Goal: Task Accomplishment & Management: Use online tool/utility

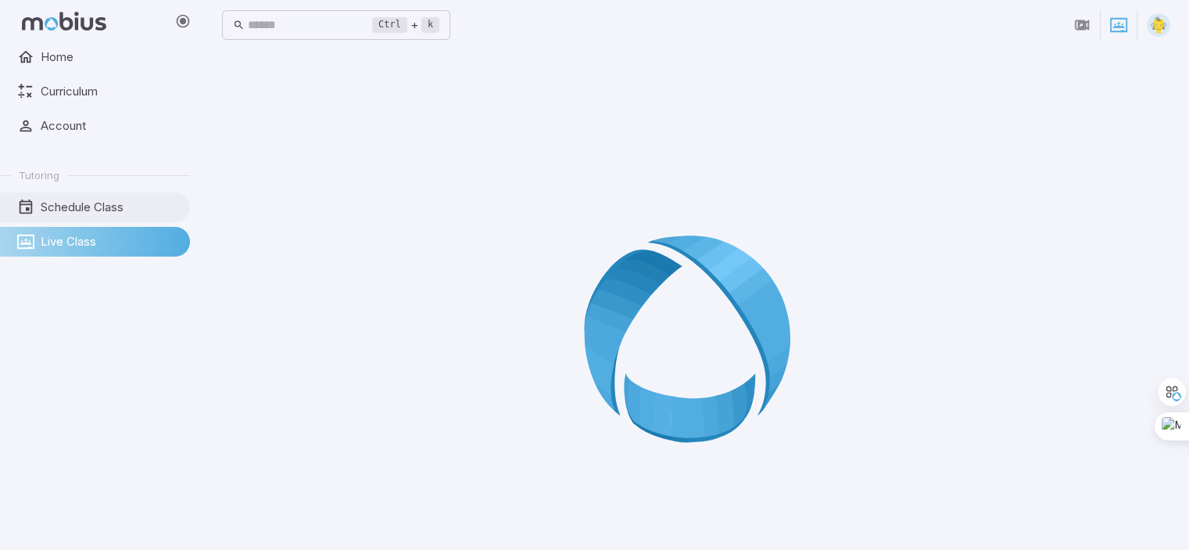
click at [57, 205] on span "Schedule Class" at bounding box center [110, 207] width 138 height 17
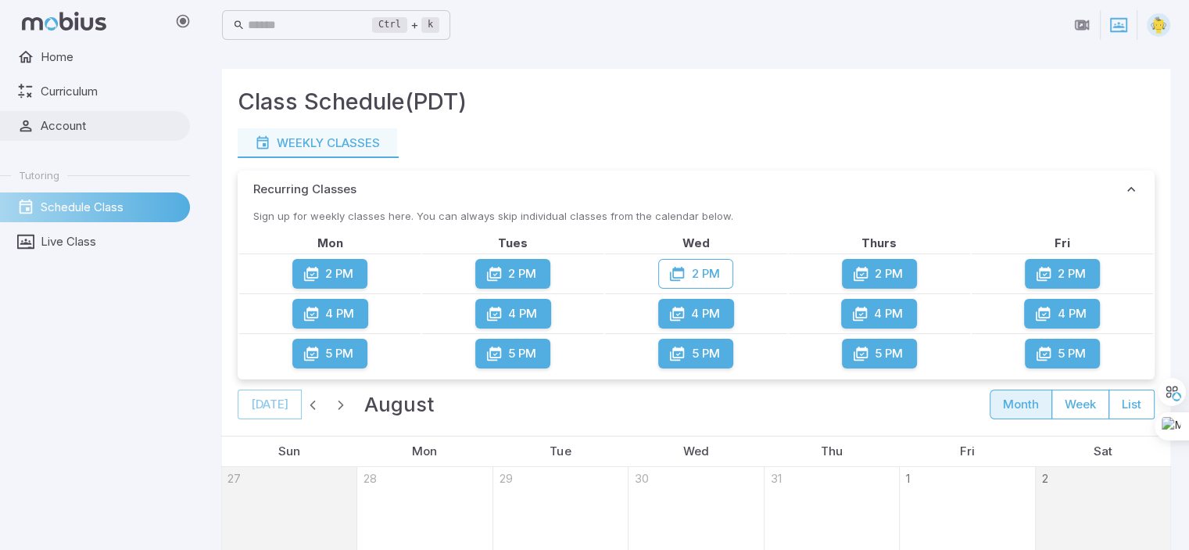
click at [83, 122] on span "Account" at bounding box center [110, 125] width 138 height 17
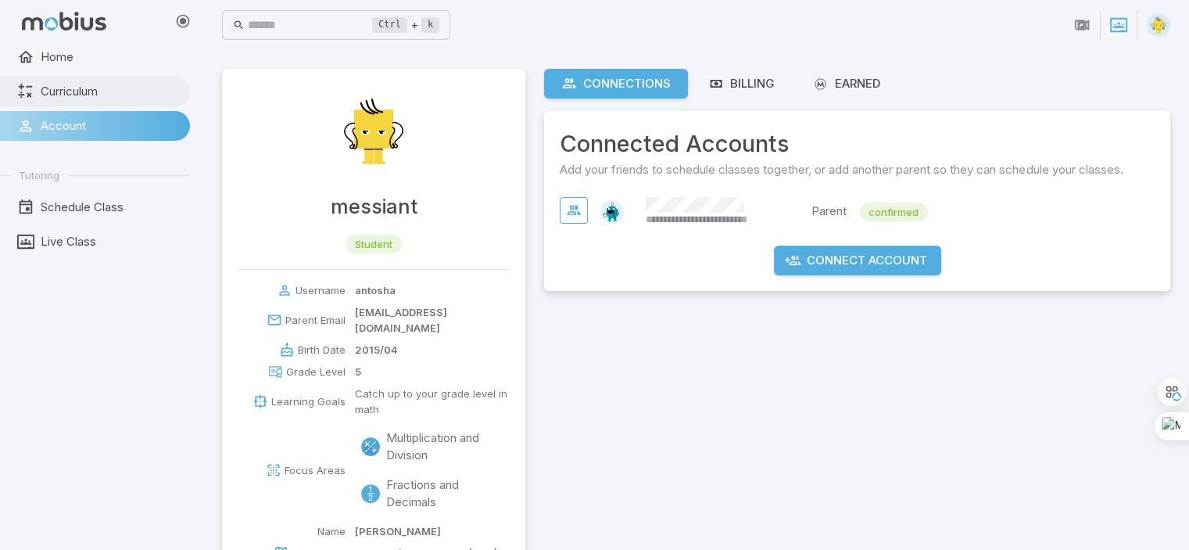
click at [88, 95] on span "Curriculum" at bounding box center [110, 91] width 138 height 17
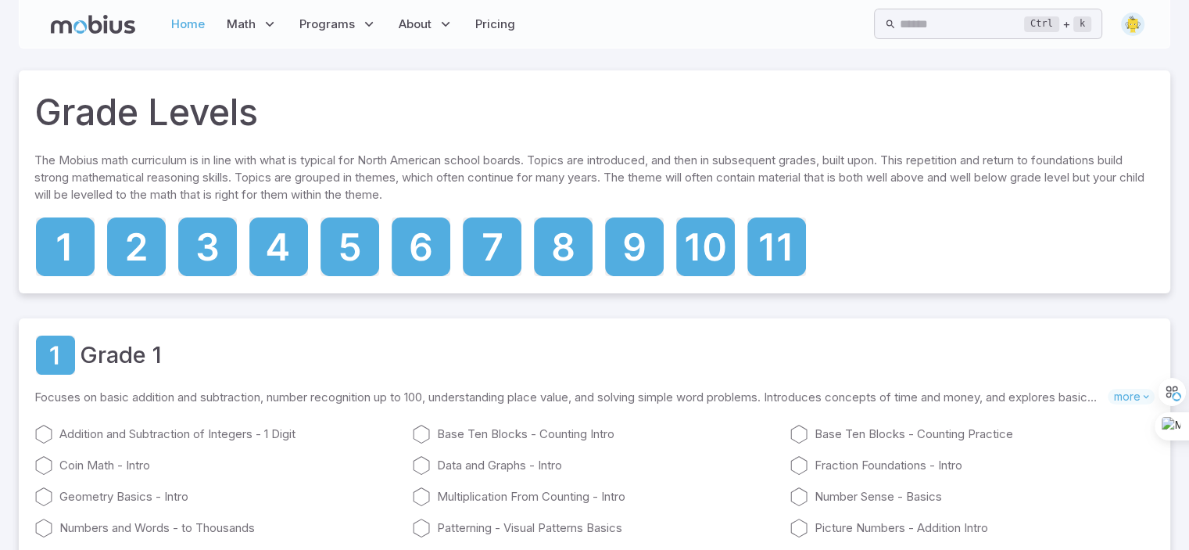
click at [184, 30] on link "Home" at bounding box center [187, 24] width 43 height 36
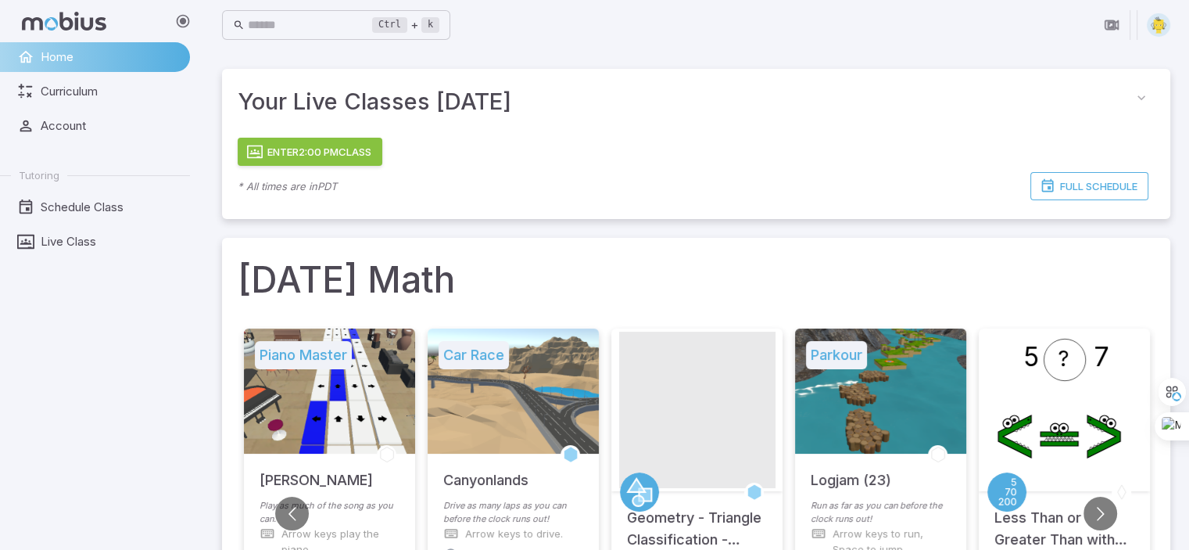
drag, startPoint x: 347, startPoint y: 148, endPoint x: 344, endPoint y: 156, distance: 8.4
click at [344, 156] on button "Enter 2:00 PM Class" at bounding box center [310, 152] width 145 height 28
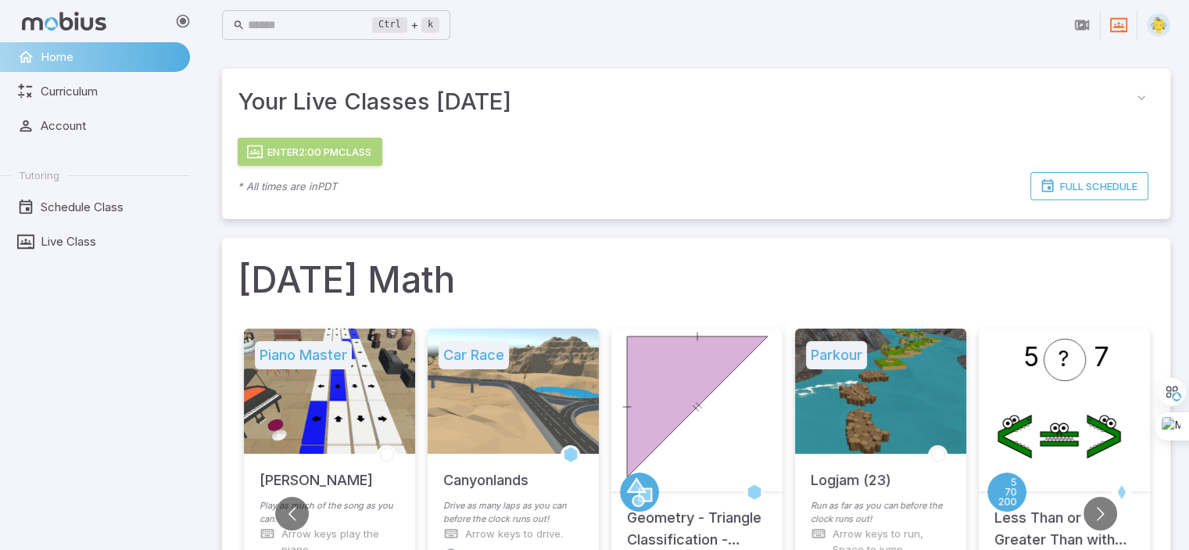
click at [264, 152] on button "Enter 2:00 PM Class" at bounding box center [310, 152] width 145 height 28
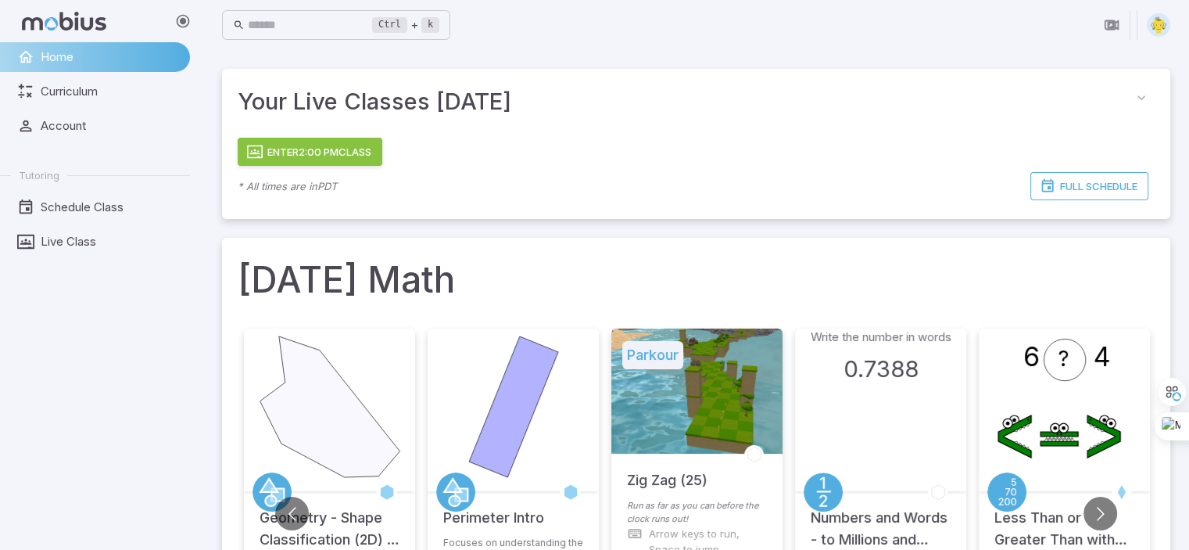
click at [279, 147] on button "Enter 2:00 PM Class" at bounding box center [310, 152] width 145 height 28
